Goal: Task Accomplishment & Management: Manage account settings

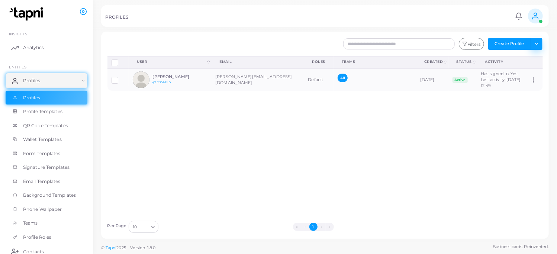
click at [541, 47] on button "Toggle dropdown" at bounding box center [536, 44] width 12 height 12
click at [515, 91] on link "Import Logs" at bounding box center [519, 93] width 41 height 11
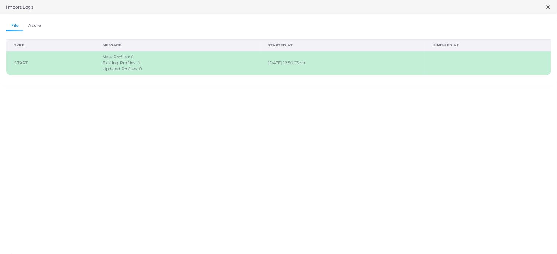
click at [550, 6] on icon at bounding box center [548, 7] width 6 height 6
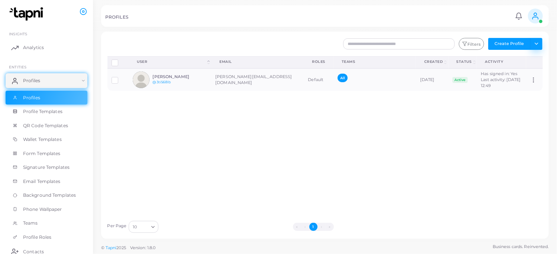
click at [542, 45] on button "Toggle dropdown" at bounding box center [536, 44] width 12 height 12
click at [524, 58] on link "Import Profiles" at bounding box center [519, 59] width 41 height 11
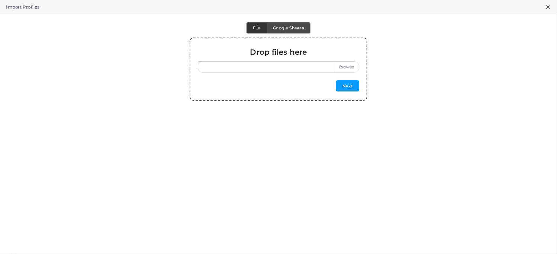
click at [341, 65] on label at bounding box center [278, 66] width 161 height 11
click at [341, 65] on input "file" at bounding box center [278, 66] width 161 height 11
click at [349, 68] on label at bounding box center [278, 66] width 161 height 11
click at [349, 68] on input "file" at bounding box center [278, 66] width 161 height 11
type input "**********"
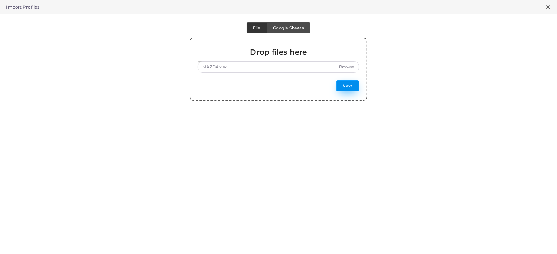
click at [341, 87] on button "Next" at bounding box center [347, 85] width 23 height 11
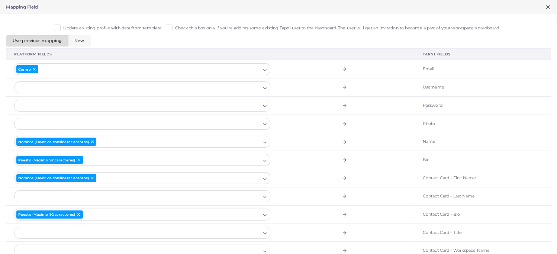
click at [66, 28] on label "Update existing profile with data from template" at bounding box center [112, 28] width 99 height 6
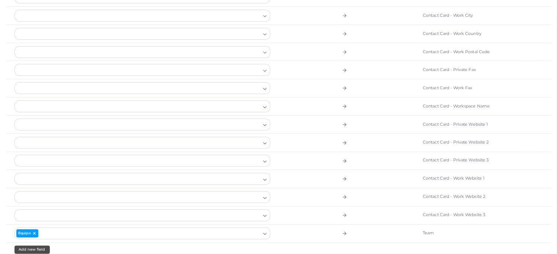
scroll to position [598, 0]
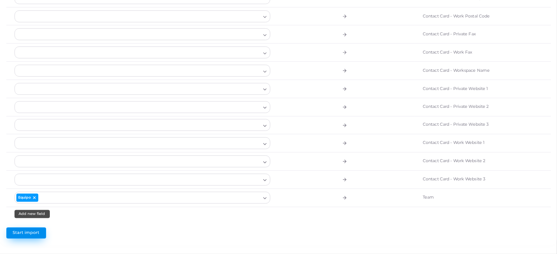
click at [23, 233] on button "Start import" at bounding box center [26, 233] width 40 height 11
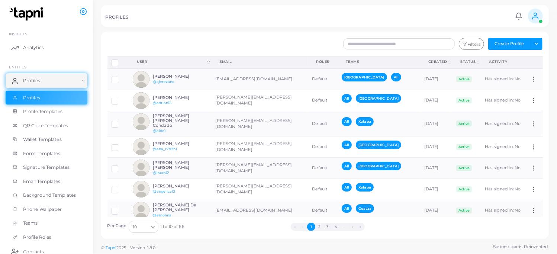
click at [118, 64] on div "Row-selection" at bounding box center [116, 62] width 9 height 6
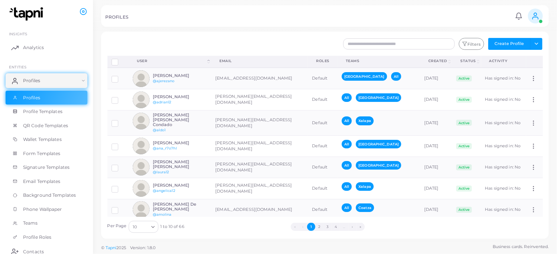
click at [120, 59] on label "Row-selection" at bounding box center [120, 59] width 0 height 0
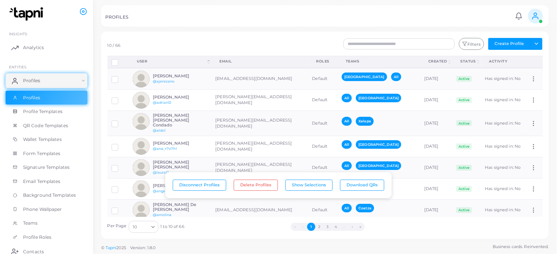
scroll to position [0, 0]
click at [191, 47] on div "Filters Create Profile Toggle dropdown Import Profiles Invite Profiles Export P…" at bounding box center [362, 44] width 370 height 12
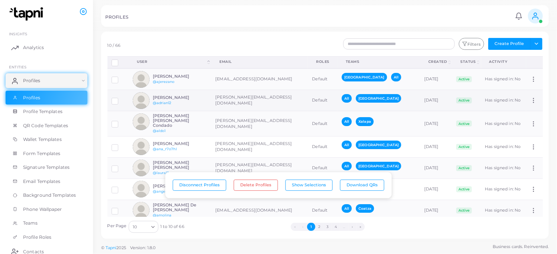
scroll to position [74, 0]
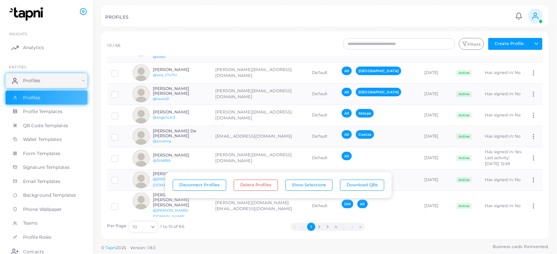
click at [285, 230] on ul "« ‹ 1 2 3 4 … › »" at bounding box center [327, 227] width 287 height 8
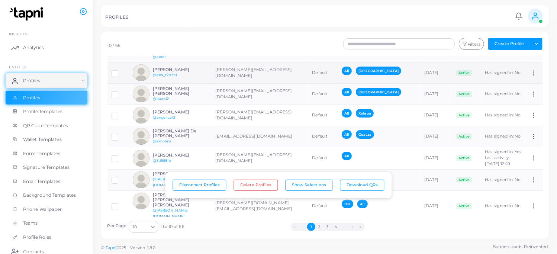
scroll to position [0, 0]
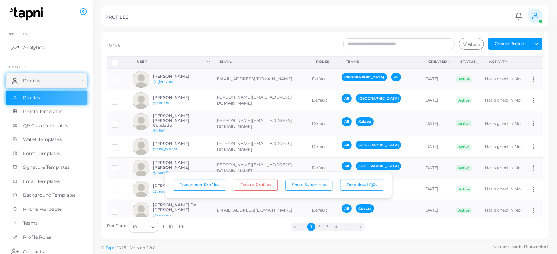
click at [120, 60] on label "Row-selection" at bounding box center [120, 60] width 0 height 0
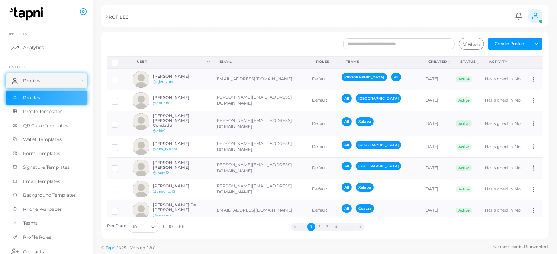
click at [169, 47] on div at bounding box center [140, 44] width 74 height 12
